Goal: Task Accomplishment & Management: Use online tool/utility

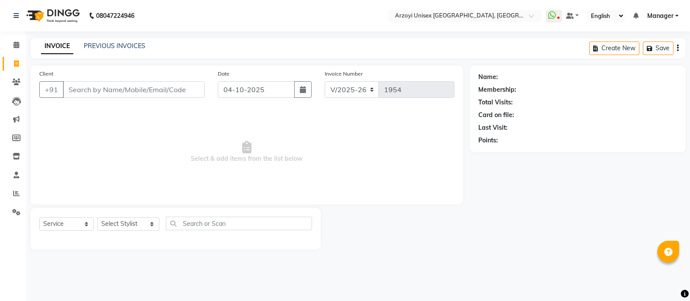
select select "5286"
select select "service"
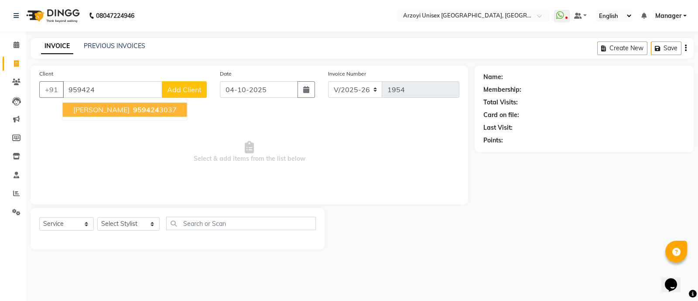
click at [102, 110] on span "[PERSON_NAME]" at bounding box center [101, 109] width 56 height 9
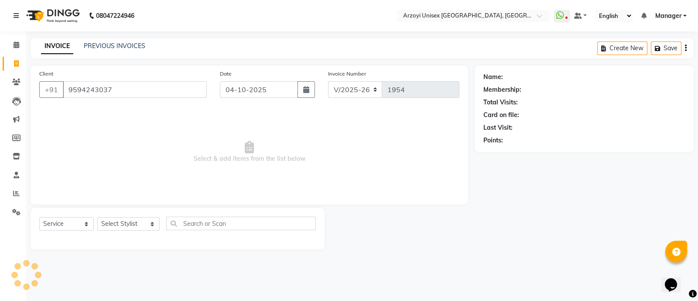
type input "9594243037"
select select "1: Object"
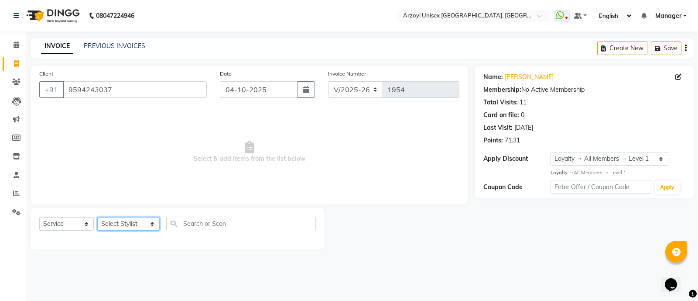
click at [120, 230] on select "Select Stylist [PERSON_NAME] Mohammmed [PERSON_NAME] [PERSON_NAME] [PERSON_NAME…" at bounding box center [128, 224] width 62 height 14
select select "47130"
click at [97, 217] on select "Select Stylist [PERSON_NAME] Mohammmed [PERSON_NAME] [PERSON_NAME] [PERSON_NAME…" at bounding box center [128, 224] width 62 height 14
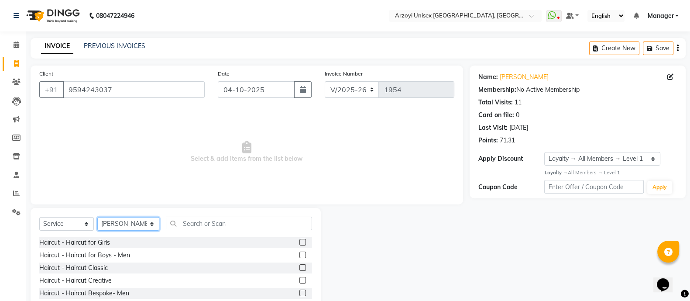
scroll to position [49, 0]
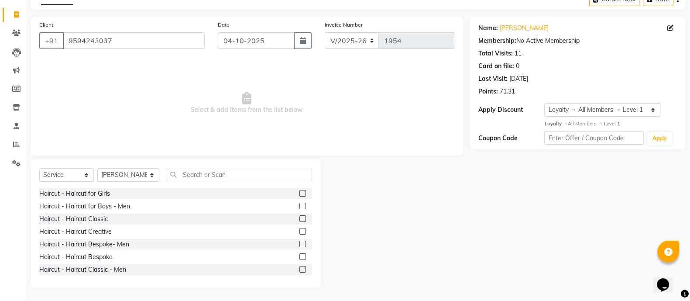
click at [299, 268] on label at bounding box center [302, 269] width 7 height 7
click at [299, 268] on input "checkbox" at bounding box center [302, 270] width 6 height 6
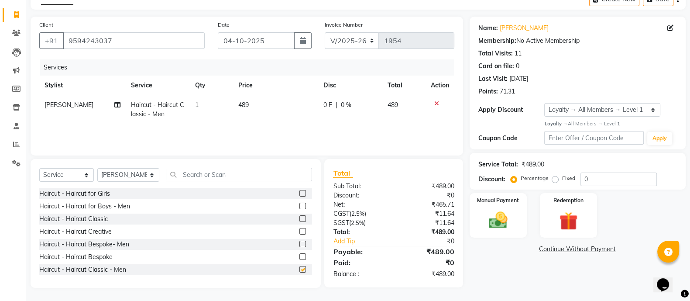
checkbox input "false"
click at [503, 221] on img at bounding box center [498, 220] width 31 height 22
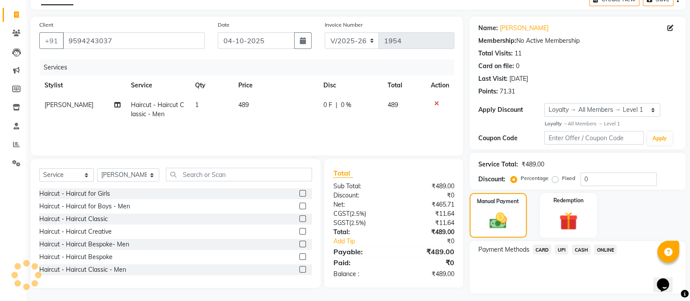
click at [609, 248] on span "ONLINE" at bounding box center [605, 249] width 23 height 10
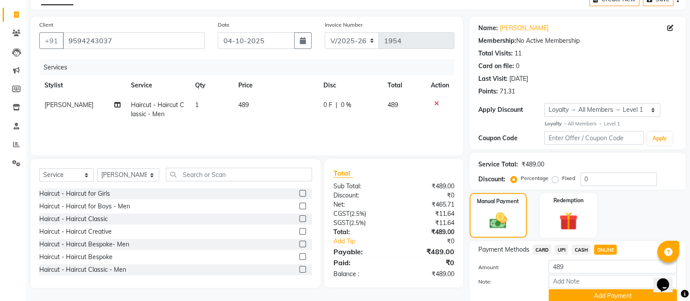
scroll to position [86, 0]
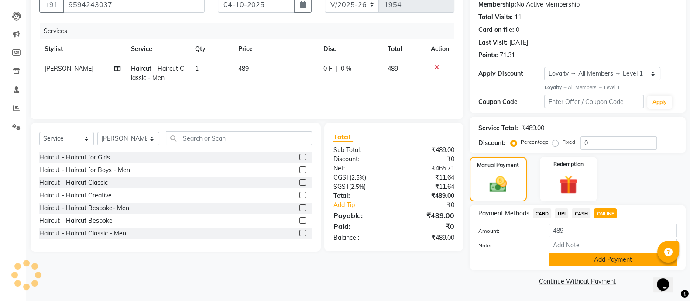
click at [580, 258] on button "Add Payment" at bounding box center [613, 260] width 128 height 14
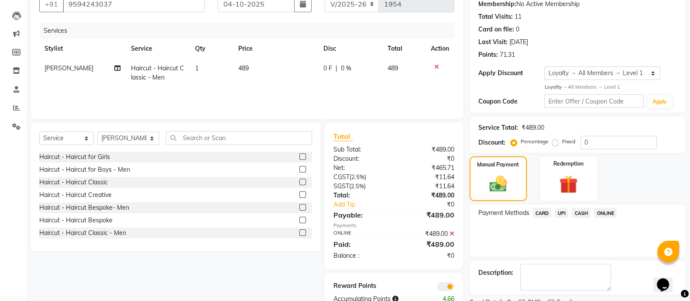
scroll to position [121, 0]
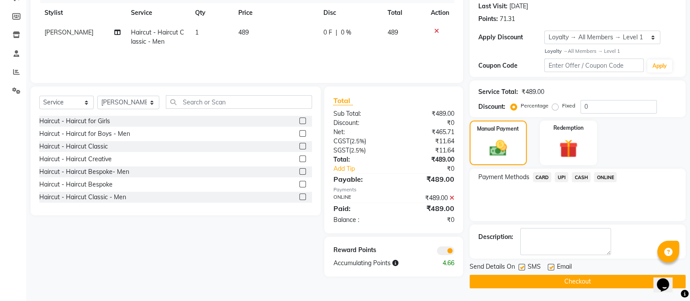
click at [548, 277] on button "Checkout" at bounding box center [578, 282] width 216 height 14
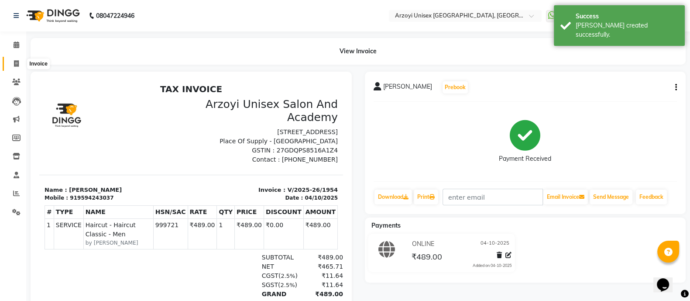
click at [17, 59] on span at bounding box center [16, 64] width 15 height 10
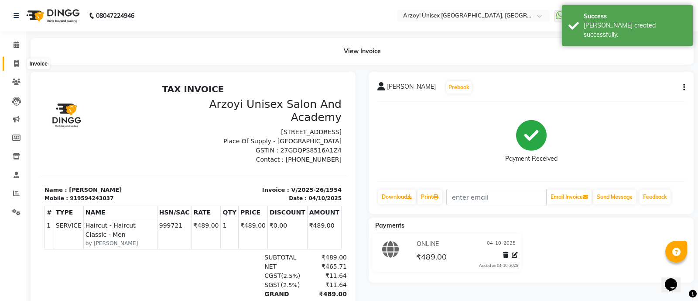
select select "5286"
select select "service"
